Goal: Information Seeking & Learning: Learn about a topic

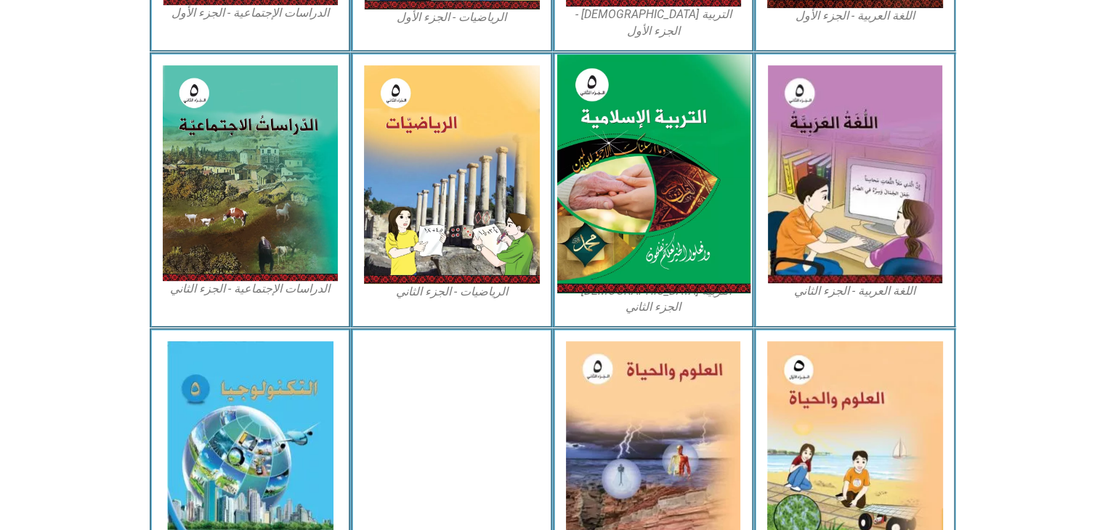
scroll to position [720, 0]
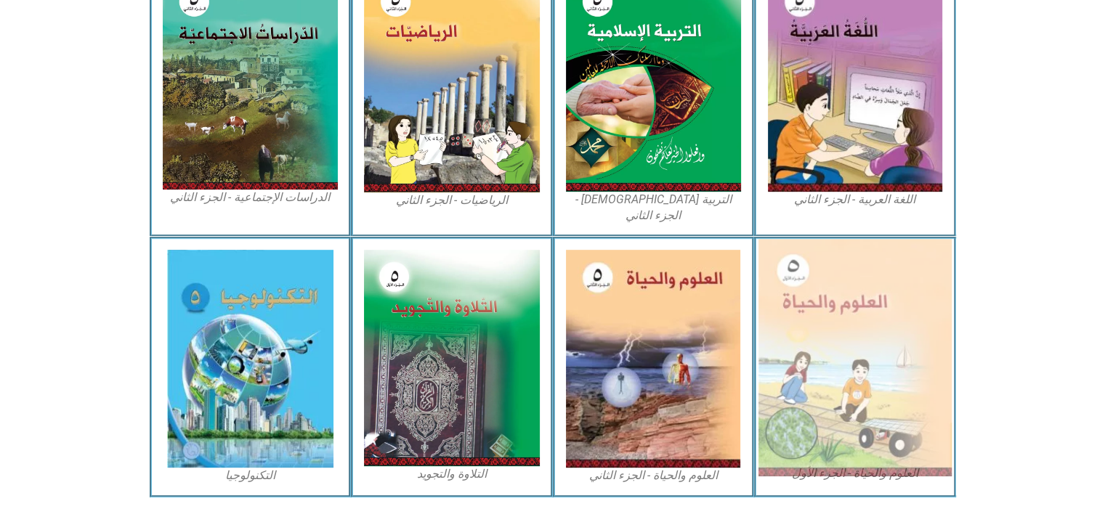
click at [895, 286] on img at bounding box center [854, 358] width 193 height 238
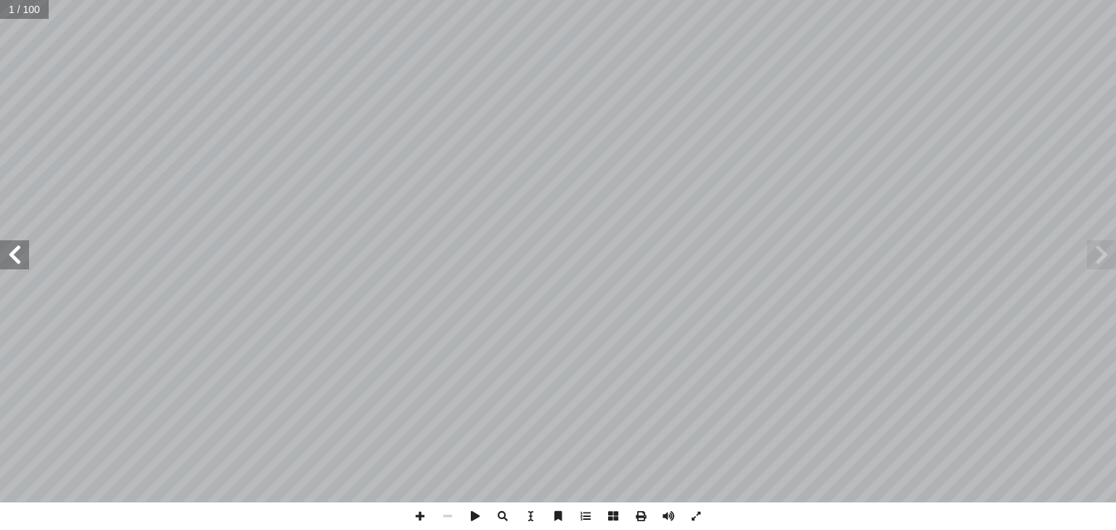
click at [8, 254] on span at bounding box center [14, 254] width 29 height 29
click at [9, 252] on span at bounding box center [14, 254] width 29 height 29
click at [15, 256] on span at bounding box center [14, 254] width 29 height 29
click at [23, 262] on span at bounding box center [14, 254] width 29 height 29
click at [1091, 265] on span at bounding box center [1101, 254] width 29 height 29
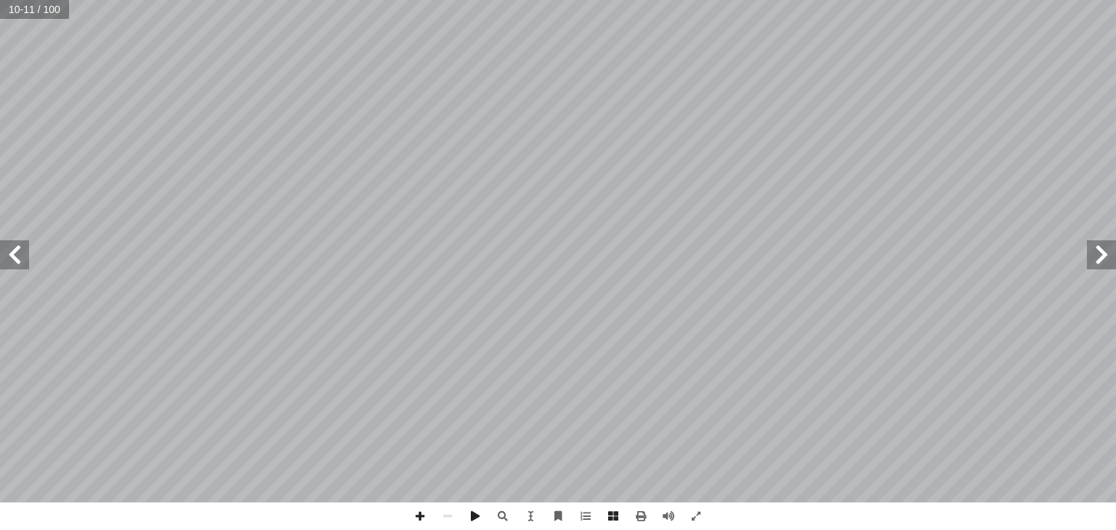
click at [1091, 264] on span at bounding box center [1101, 254] width 29 height 29
click at [15, 251] on span at bounding box center [14, 254] width 29 height 29
click at [565, 81] on html "الصفحة الرئيسية الصف الأول الصف الثاني الصف الثالث الصف الرابع الصف الخامس الصف…" at bounding box center [558, 40] width 1116 height 81
click at [12, 259] on span at bounding box center [14, 254] width 29 height 29
click at [551, 0] on html "الصفحة الرئيسية الصف الأول الصف الثاني الصف الثالث الصف الرابع الصف الخامس الصف…" at bounding box center [558, 40] width 1116 height 81
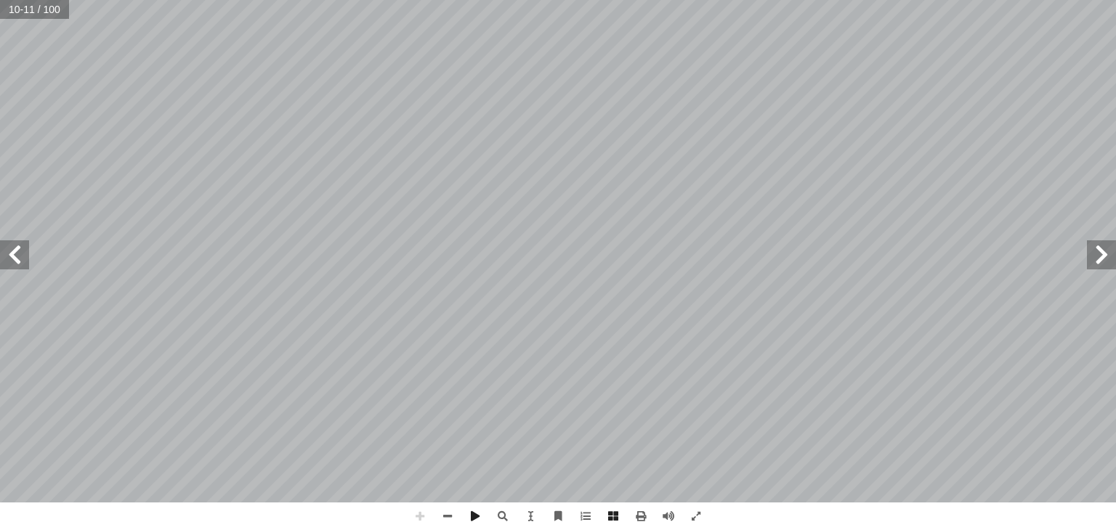
click at [855, 0] on html "الصفحة الرئيسية الصف الأول الصف الثاني الصف الثالث الصف الرابع الصف الخامس الصف…" at bounding box center [558, 40] width 1116 height 81
click at [599, 0] on html "الصفحة الرئيسية الصف الأول الصف الثاني الصف الثالث الصف الرابع الصف الخامس الصف…" at bounding box center [558, 40] width 1116 height 81
click at [23, 255] on span at bounding box center [14, 254] width 29 height 29
click at [23, 251] on span at bounding box center [14, 254] width 29 height 29
click at [1109, 246] on span at bounding box center [1101, 254] width 29 height 29
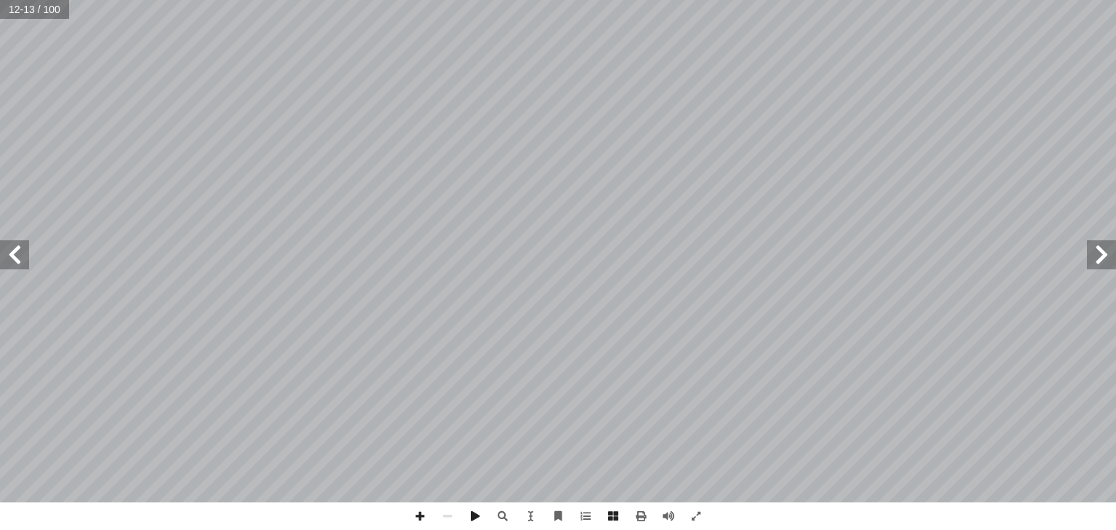
click at [20, 256] on span at bounding box center [14, 254] width 29 height 29
click at [15, 267] on span at bounding box center [14, 254] width 29 height 29
click at [15, 265] on span at bounding box center [14, 254] width 29 height 29
click at [16, 262] on span at bounding box center [14, 254] width 29 height 29
click at [17, 256] on span at bounding box center [14, 254] width 29 height 29
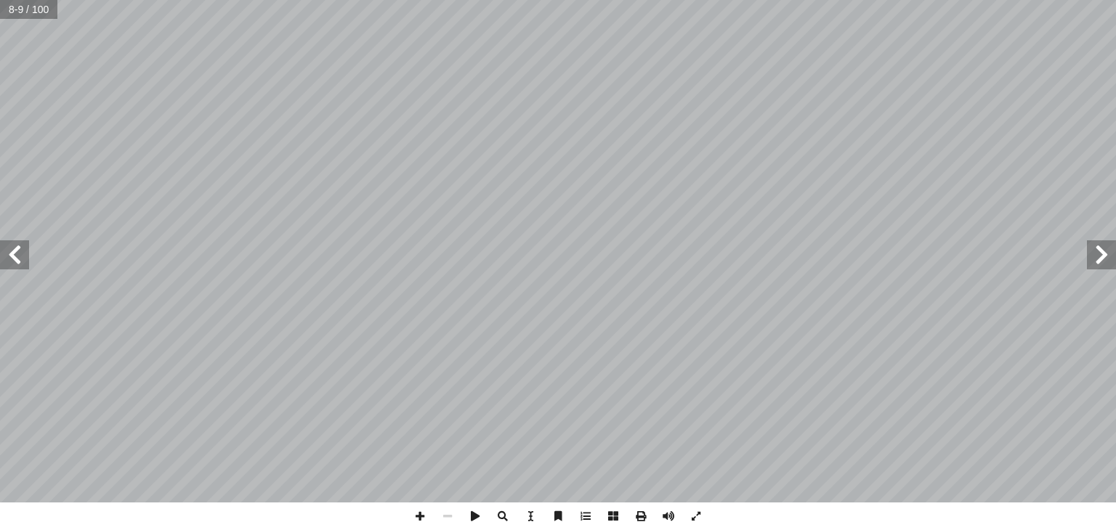
click at [22, 248] on span at bounding box center [14, 254] width 29 height 29
click at [10, 254] on span at bounding box center [14, 254] width 29 height 29
click at [17, 253] on span at bounding box center [14, 254] width 29 height 29
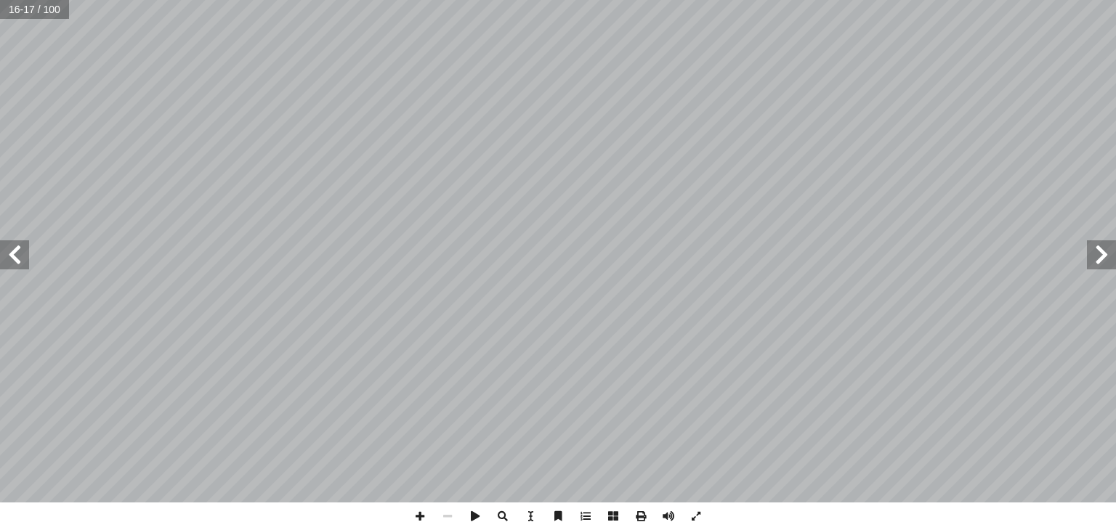
click at [17, 259] on span at bounding box center [14, 254] width 29 height 29
click at [1098, 262] on span at bounding box center [1101, 254] width 29 height 29
click at [6, 256] on span at bounding box center [14, 254] width 29 height 29
click at [1091, 260] on span at bounding box center [1101, 254] width 29 height 29
click at [1093, 262] on span at bounding box center [1101, 254] width 29 height 29
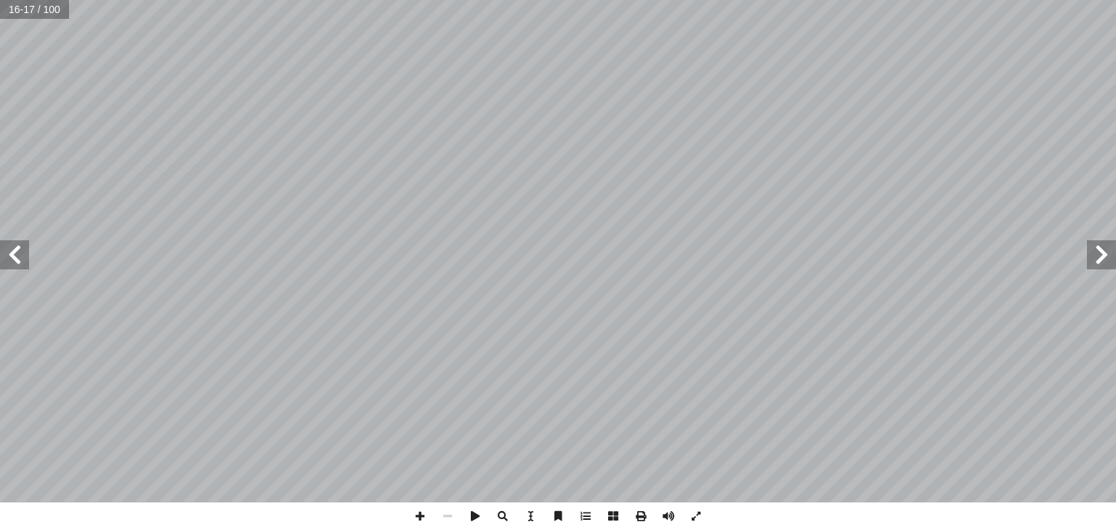
click at [1093, 262] on span at bounding box center [1101, 254] width 29 height 29
click at [1096, 267] on span at bounding box center [1101, 254] width 29 height 29
click at [1095, 267] on span at bounding box center [1101, 254] width 29 height 29
click at [6, 248] on span at bounding box center [14, 254] width 29 height 29
click at [1, 240] on span at bounding box center [14, 254] width 29 height 29
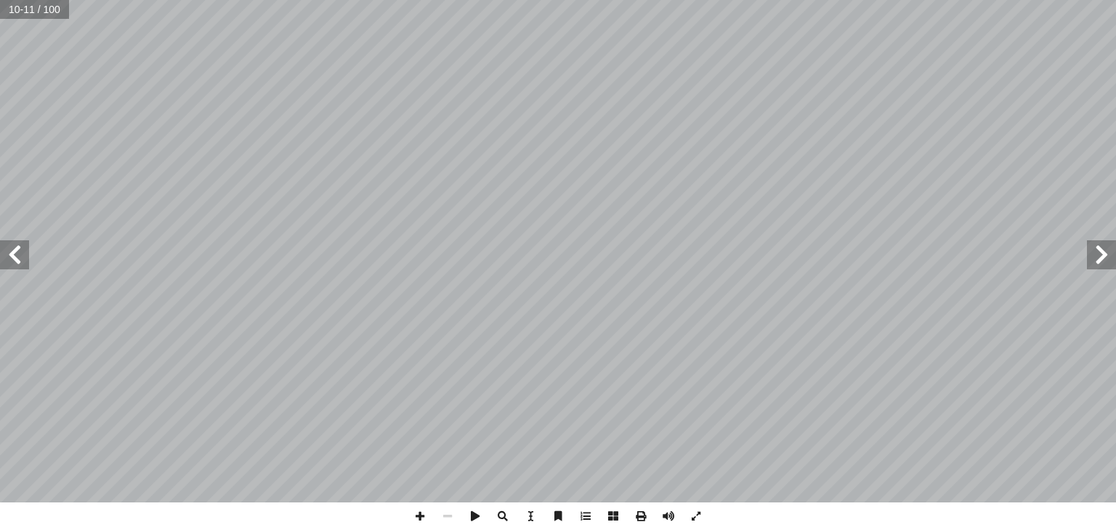
click at [4, 248] on span at bounding box center [14, 254] width 29 height 29
click at [2, 248] on span at bounding box center [14, 254] width 29 height 29
click at [0, 256] on span at bounding box center [14, 254] width 29 height 29
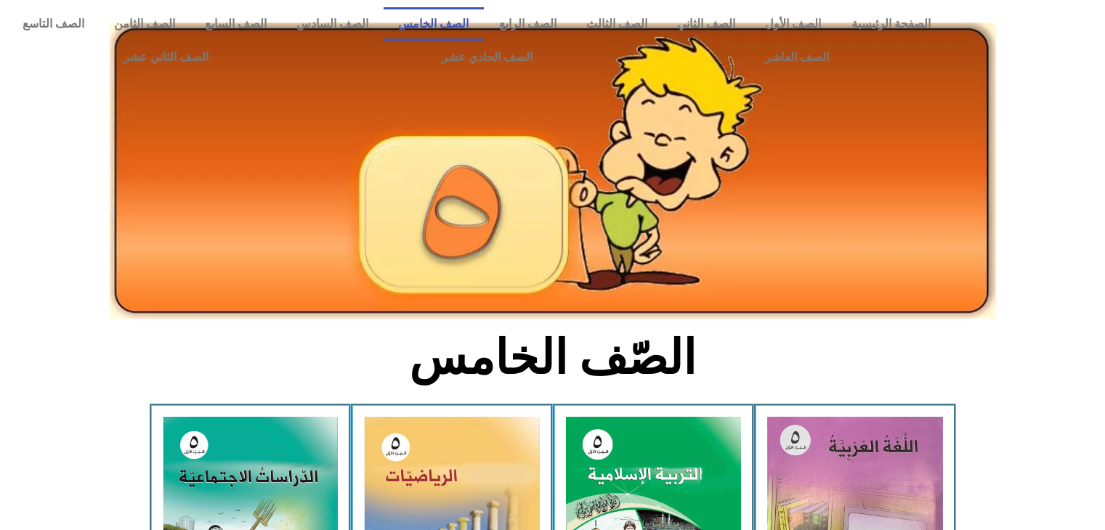
scroll to position [720, 0]
